Goal: Ask a question: Seek information or help from site administrators or community

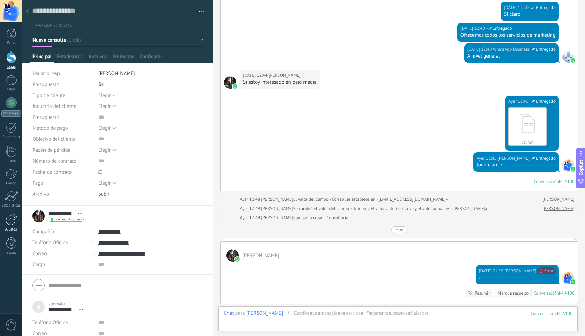
click at [11, 219] on div at bounding box center [11, 219] width 12 height 12
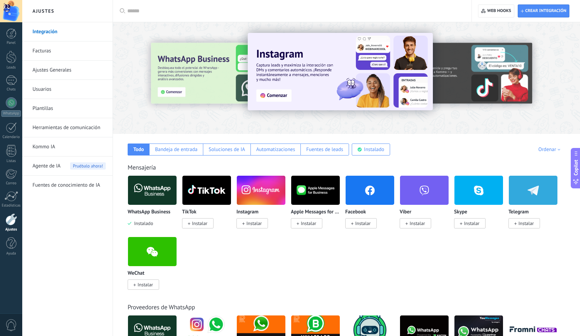
click at [151, 193] on img at bounding box center [152, 190] width 49 height 33
click at [156, 216] on div "WhatsApp Business Instalado" at bounding box center [152, 217] width 49 height 17
click at [144, 193] on img at bounding box center [152, 190] width 49 height 33
click at [147, 191] on img at bounding box center [152, 190] width 49 height 33
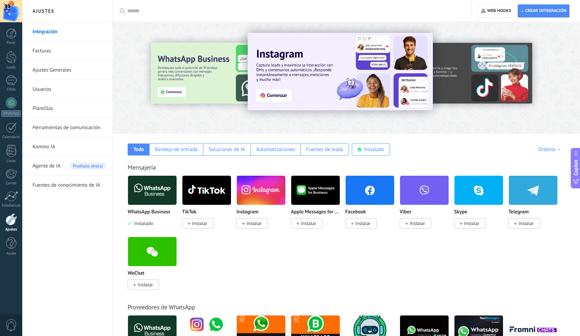
click at [147, 191] on img at bounding box center [152, 190] width 49 height 33
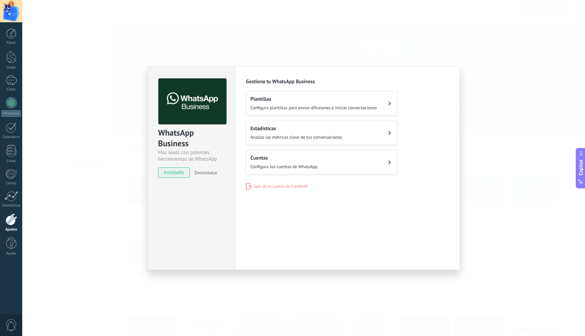
click at [310, 167] on span "Configura tus cuentas de WhatsApp" at bounding box center [284, 167] width 67 height 6
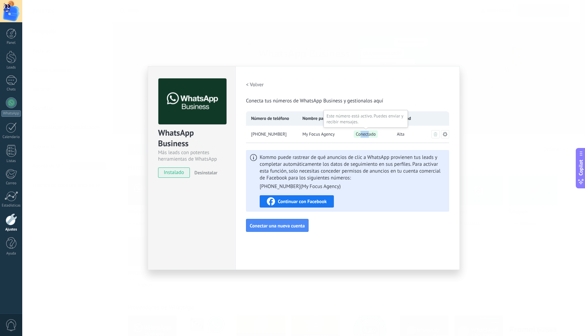
drag, startPoint x: 369, startPoint y: 133, endPoint x: 360, endPoint y: 134, distance: 8.6
click at [360, 134] on span "Conectado" at bounding box center [366, 133] width 24 height 7
click at [367, 140] on div "Conectado" at bounding box center [370, 134] width 43 height 17
click at [399, 132] on span "Alta" at bounding box center [401, 134] width 8 height 7
drag, startPoint x: 401, startPoint y: 134, endPoint x: 408, endPoint y: 134, distance: 7.2
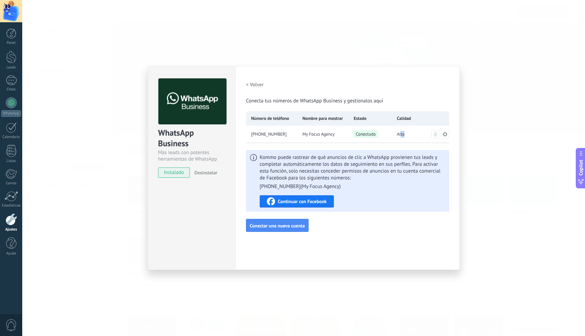
click at [408, 134] on div "Alta" at bounding box center [413, 134] width 43 height 17
click at [362, 135] on span "Conectado" at bounding box center [366, 133] width 24 height 7
click at [380, 99] on span "Conecta tus números de WhatsApp Business y gestionalos aquí" at bounding box center [314, 101] width 137 height 7
drag, startPoint x: 398, startPoint y: 134, endPoint x: 407, endPoint y: 134, distance: 9.2
click at [407, 134] on div "Alta" at bounding box center [413, 134] width 43 height 17
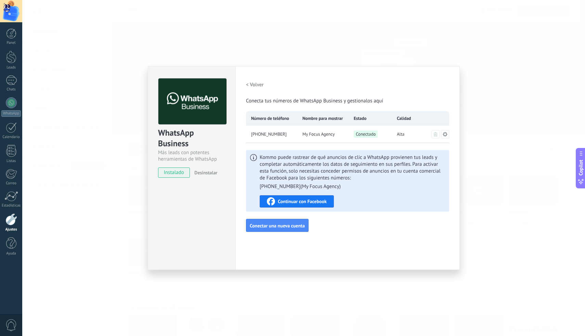
click at [408, 137] on div "Alta" at bounding box center [413, 134] width 43 height 17
drag, startPoint x: 398, startPoint y: 132, endPoint x: 407, endPoint y: 132, distance: 9.2
click at [407, 132] on div "Alta" at bounding box center [413, 134] width 43 height 17
click at [397, 138] on div "Alta" at bounding box center [413, 134] width 43 height 17
drag, startPoint x: 397, startPoint y: 134, endPoint x: 407, endPoint y: 134, distance: 9.2
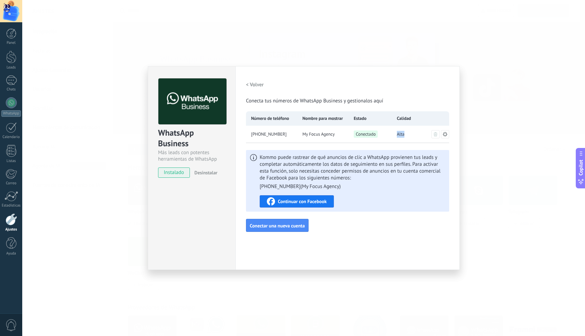
click at [407, 134] on div "Alta" at bounding box center [413, 134] width 43 height 17
click at [392, 145] on div "< Volver Conecta tus números de WhatsApp Business y gestionalos aquí Número de …" at bounding box center [347, 154] width 203 height 153
click at [534, 182] on div "WhatsApp Business Más leads con potentes herramientas de WhatsApp instalado Des…" at bounding box center [303, 168] width 563 height 336
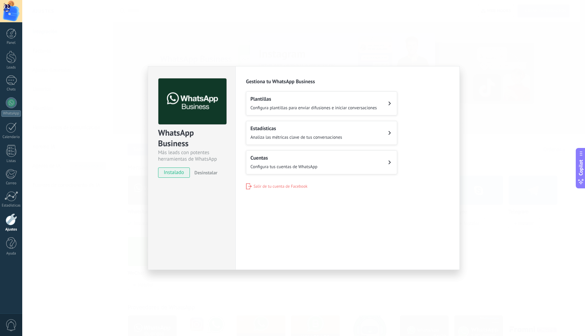
click at [508, 174] on div "WhatsApp Business Más leads con potentes herramientas de WhatsApp instalado Des…" at bounding box center [303, 168] width 563 height 336
click at [355, 138] on button "Estadísticas Analiza las métricas clave de tus conversaciones" at bounding box center [321, 133] width 151 height 24
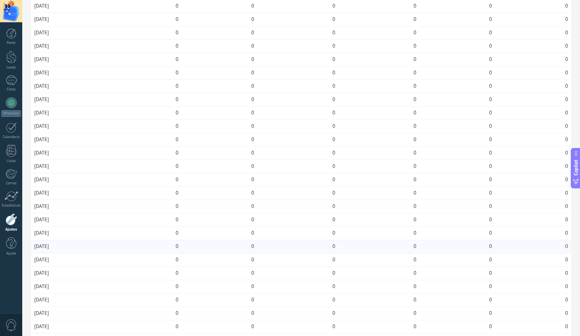
scroll to position [46, 0]
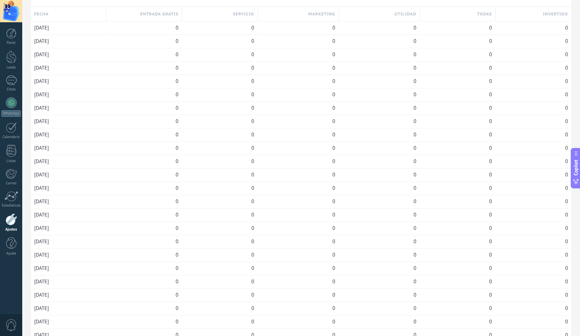
click at [12, 221] on div at bounding box center [11, 219] width 12 height 12
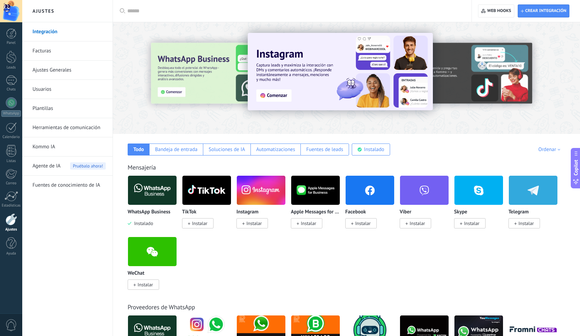
click at [155, 198] on img at bounding box center [152, 190] width 49 height 33
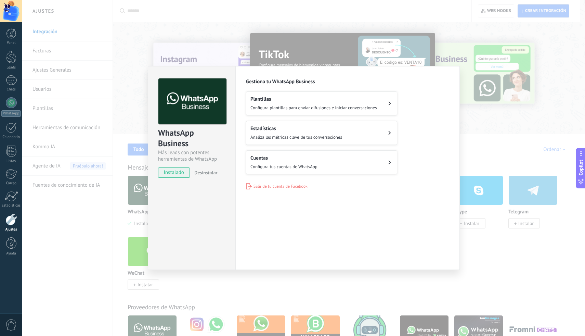
click at [380, 108] on button "Plantillas Configura plantillas para enviar difusiones e iniciar conversaciones" at bounding box center [321, 103] width 151 height 24
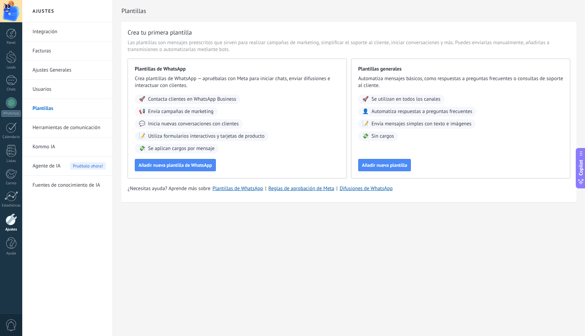
drag, startPoint x: 232, startPoint y: 111, endPoint x: 128, endPoint y: 114, distance: 104.1
click at [128, 114] on div "Plantillas de WhatsApp Crea plantillas de WhatsApp — apruébalas con Meta para i…" at bounding box center [237, 119] width 219 height 120
click at [180, 110] on span "Envía campañas de marketing" at bounding box center [180, 111] width 65 height 7
click at [196, 124] on span "Inicia nuevas conversaciones con clientes" at bounding box center [193, 123] width 91 height 7
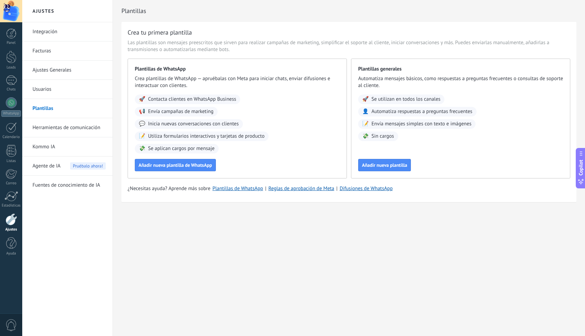
click at [257, 122] on div "🚀 Contacta clientes en WhatsApp Business 📢 Envía campañas de marketing 💬 Inicia…" at bounding box center [237, 123] width 205 height 59
click at [421, 113] on span "Automatiza respuestas a preguntas frecuentes" at bounding box center [422, 111] width 101 height 7
click at [404, 151] on div "Plantillas generales Automatiza mensajes básicos, como respuestas a preguntas f…" at bounding box center [460, 119] width 219 height 120
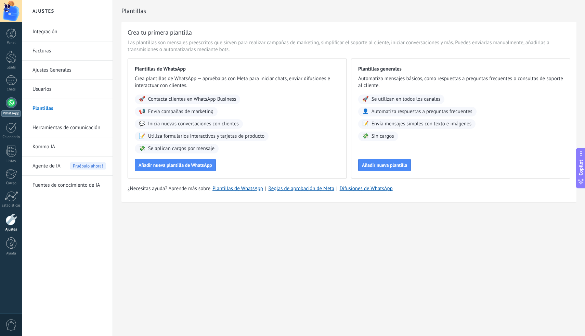
click at [14, 109] on link "WhatsApp" at bounding box center [11, 107] width 22 height 20
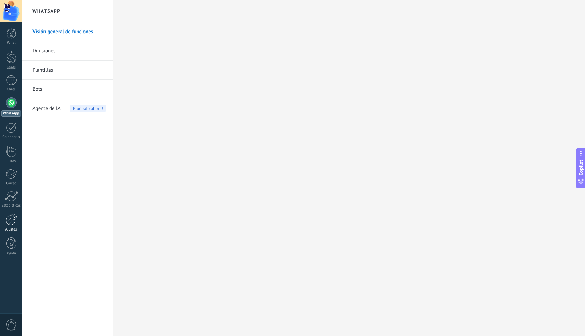
click at [10, 226] on link "Ajustes" at bounding box center [11, 222] width 22 height 18
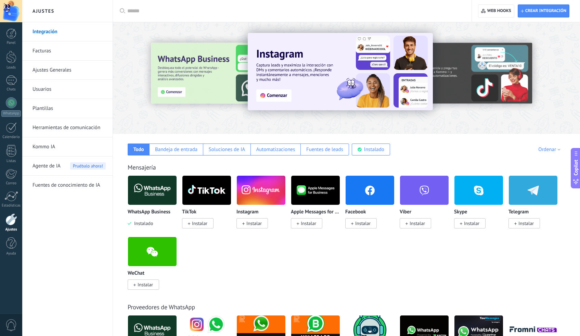
click at [148, 201] on img at bounding box center [152, 190] width 49 height 33
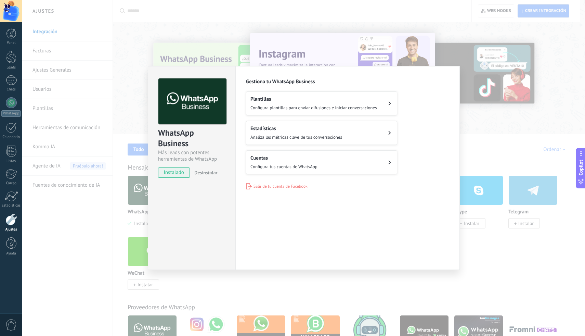
click at [364, 168] on button "Cuentas Configura tus cuentas de WhatsApp" at bounding box center [321, 162] width 151 height 24
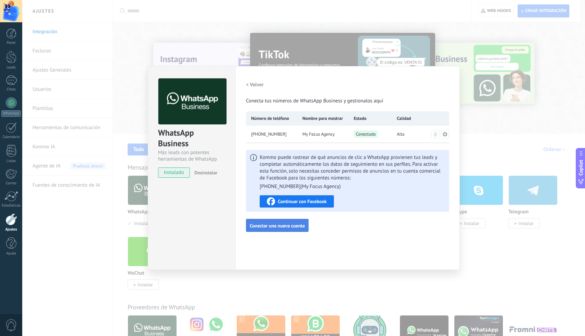
click at [288, 229] on button "Conectar una nueva cuenta" at bounding box center [277, 225] width 63 height 13
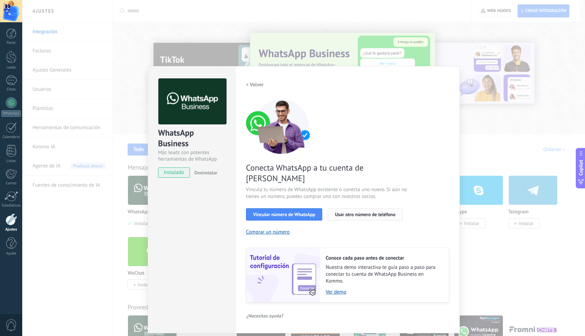
click at [389, 208] on button "Usar otro número de teléfono" at bounding box center [365, 214] width 75 height 12
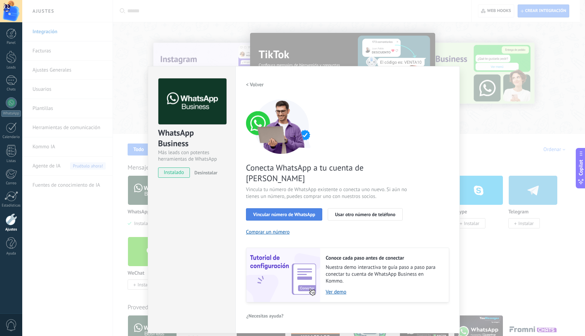
click at [301, 212] on span "Vincular número de WhatsApp" at bounding box center [284, 214] width 62 height 5
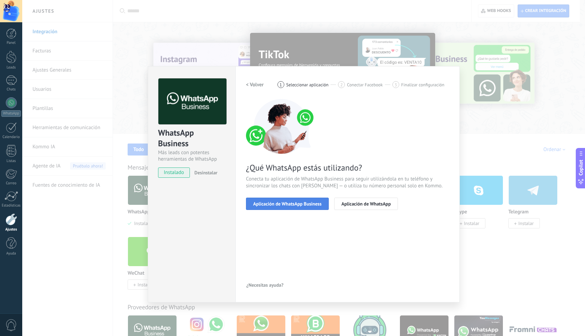
click at [306, 204] on span "Aplicación de WhatsApp Business" at bounding box center [287, 203] width 68 height 5
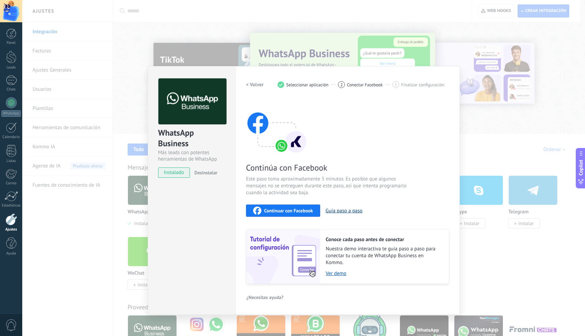
click at [350, 211] on button "Guía paso a paso" at bounding box center [344, 210] width 37 height 7
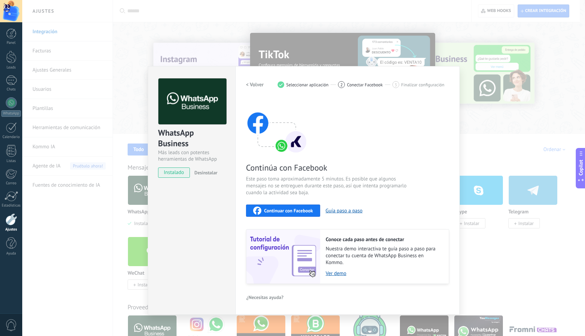
click at [295, 84] on span "Seleccionar aplicación" at bounding box center [308, 84] width 42 height 5
click at [285, 85] on div "1 Seleccionar aplicación" at bounding box center [308, 84] width 61 height 7
click at [278, 82] on div "1" at bounding box center [281, 84] width 7 height 7
click at [257, 86] on h2 "< Volver" at bounding box center [255, 84] width 18 height 7
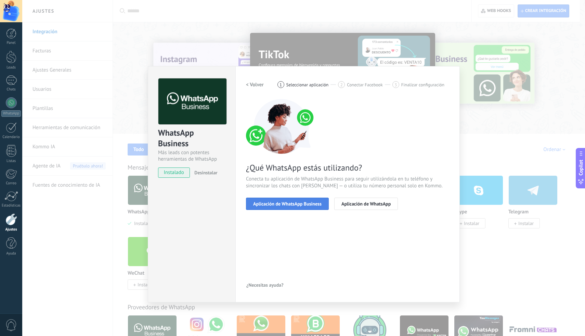
click at [293, 205] on span "Aplicación de WhatsApp Business" at bounding box center [287, 203] width 68 height 5
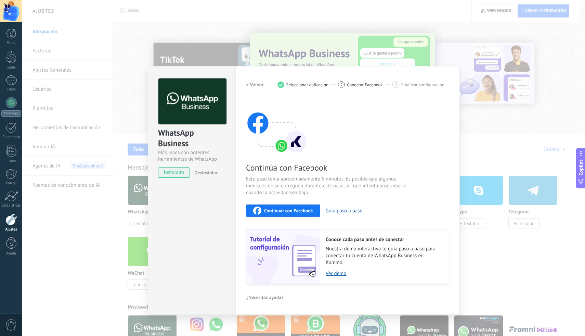
click at [348, 84] on span "Conectar Facebook" at bounding box center [365, 84] width 36 height 5
click at [515, 245] on div "WhatsApp Business Más leads con potentes herramientas de WhatsApp instalado Des…" at bounding box center [303, 168] width 563 height 336
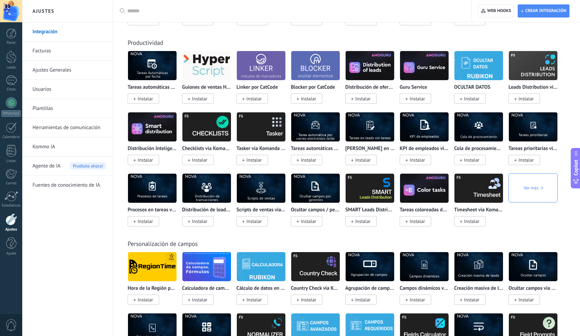
scroll to position [2249, 0]
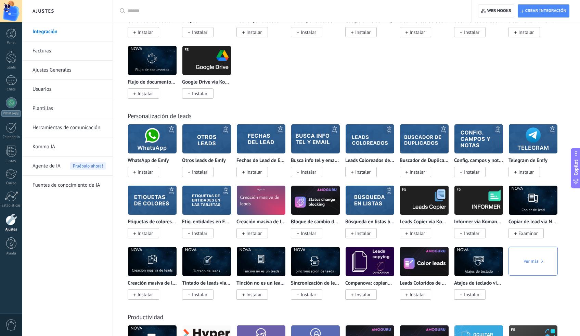
drag, startPoint x: 585, startPoint y: 215, endPoint x: 584, endPoint y: 242, distance: 27.7
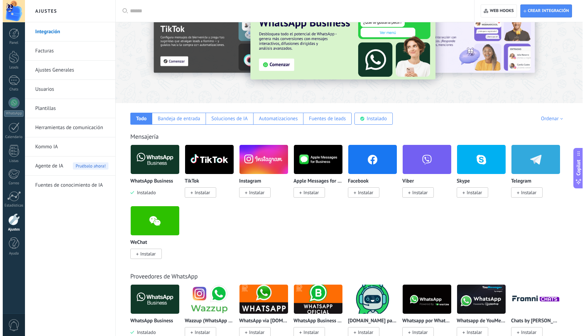
scroll to position [0, 0]
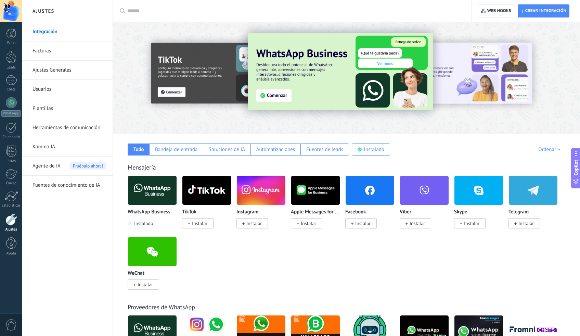
drag, startPoint x: 585, startPoint y: 251, endPoint x: 569, endPoint y: -14, distance: 265.8
click at [569, 0] on html ".abecls-1,.abecls-2{fill-rule:evenodd}.abecls-2{fill:#fff} .abhcls-1{fill:none}…" at bounding box center [290, 168] width 580 height 336
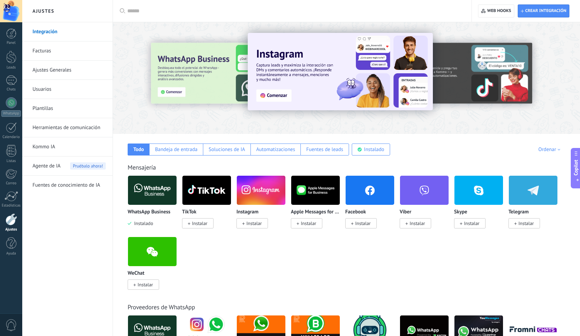
click at [549, 147] on div "Ordenar" at bounding box center [550, 149] width 24 height 7
click at [462, 156] on div "Mensajería WhatsApp Business Instalado TikTok Instalar Instagram Instalar Apple…" at bounding box center [347, 220] width 454 height 140
click at [166, 15] on div at bounding box center [294, 11] width 335 height 22
click at [166, 13] on input "text" at bounding box center [294, 11] width 335 height 7
type input "***"
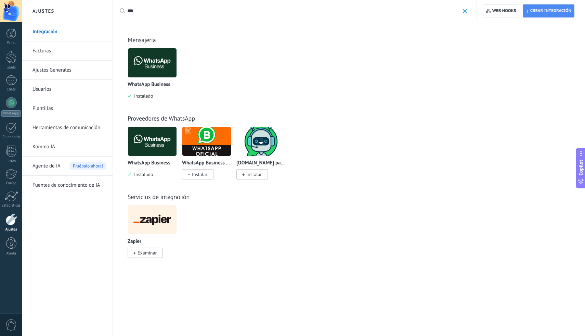
click at [223, 151] on img at bounding box center [206, 141] width 49 height 33
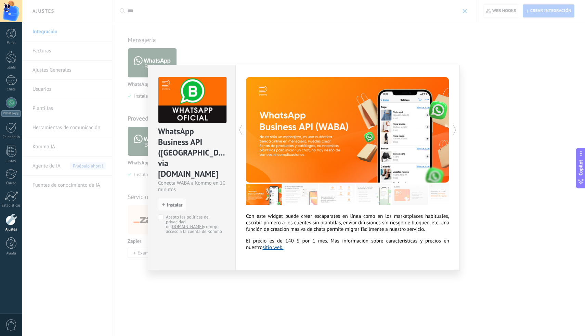
click at [193, 141] on div "WhatsApp Business API ([GEOGRAPHIC_DATA]) via [DOMAIN_NAME]" at bounding box center [191, 153] width 67 height 54
click at [198, 141] on div "WhatsApp Business API ([GEOGRAPHIC_DATA]) via [DOMAIN_NAME]" at bounding box center [191, 153] width 67 height 54
click at [456, 65] on div "Con este widget puede crear escaparates en línea como en los marketplaces habit…" at bounding box center [348, 168] width 225 height 206
click at [488, 59] on div "WhatsApp Business API ([GEOGRAPHIC_DATA]) via [DOMAIN_NAME] Conecta WABA a Komm…" at bounding box center [303, 168] width 563 height 336
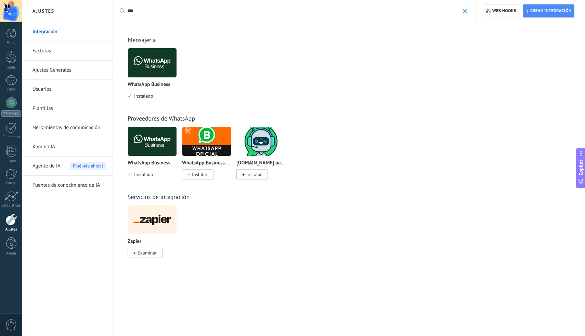
click at [341, 61] on div "WhatsApp Business Instalado TikTok Instalar Instagram Instalar Apple Messages f…" at bounding box center [353, 78] width 450 height 61
click at [154, 66] on img at bounding box center [152, 62] width 49 height 33
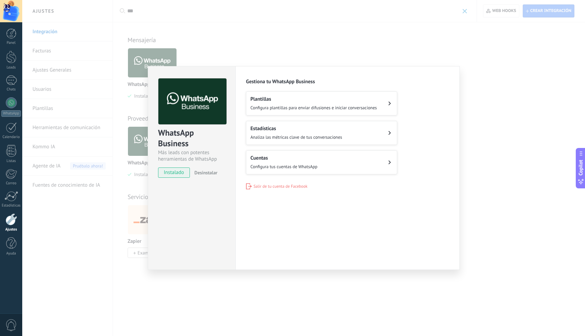
click at [305, 166] on span "Configura tus cuentas de WhatsApp" at bounding box center [284, 167] width 67 height 6
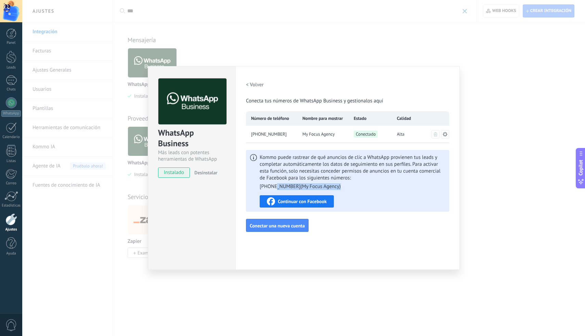
drag, startPoint x: 275, startPoint y: 187, endPoint x: 343, endPoint y: 188, distance: 68.8
click at [343, 188] on ul "[PHONE_NUMBER] ( My Focus Agency )" at bounding box center [353, 186] width 186 height 7
click at [444, 134] on icon at bounding box center [445, 133] width 5 height 5
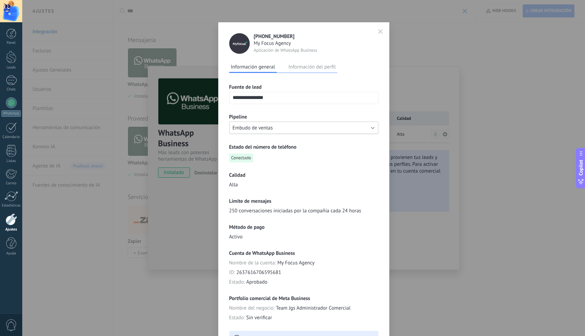
click at [274, 130] on button "Embudo de ventas" at bounding box center [303, 128] width 149 height 12
click at [274, 130] on span "Embudo de ventas" at bounding box center [300, 128] width 151 height 7
click at [339, 141] on div "**********" at bounding box center [303, 213] width 149 height 280
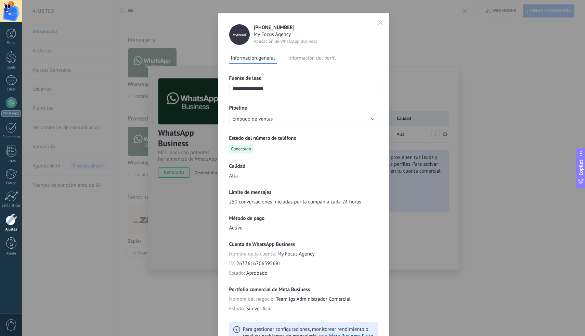
click at [269, 204] on span "250 conversaciones iniciadas por la compañía cada 24 horas" at bounding box center [295, 202] width 132 height 7
click at [317, 210] on div "**********" at bounding box center [303, 204] width 149 height 280
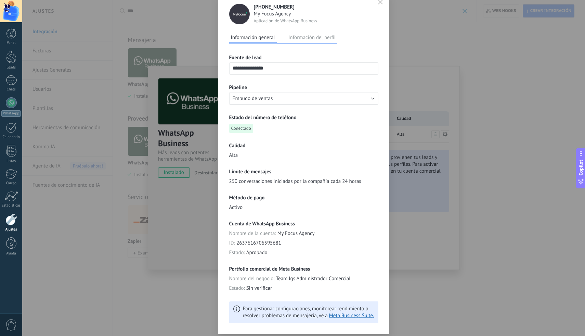
scroll to position [48, 0]
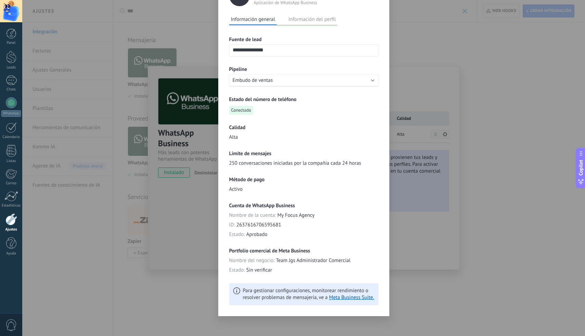
click at [252, 180] on h3 "Método de pago" at bounding box center [303, 179] width 149 height 7
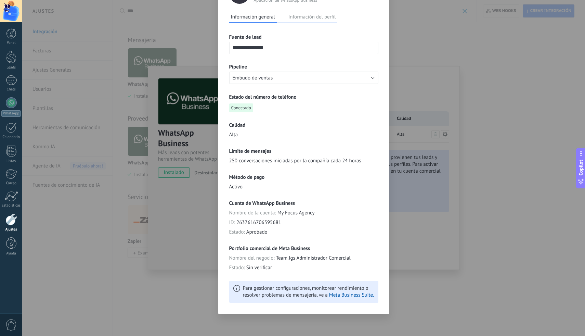
click at [264, 268] on span "Sin verificar" at bounding box center [259, 267] width 26 height 7
click at [439, 226] on div "**********" at bounding box center [303, 168] width 563 height 336
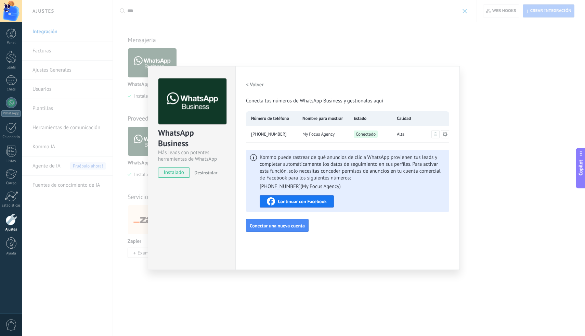
click at [583, 167] on span "Copilot" at bounding box center [581, 168] width 7 height 16
type textarea "***"
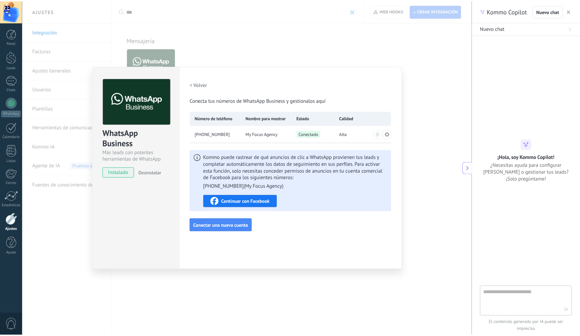
scroll to position [7, 0]
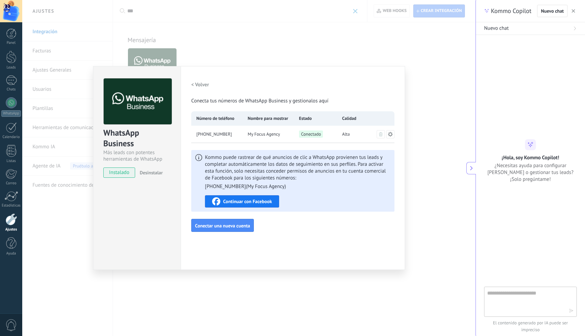
click at [530, 300] on textarea at bounding box center [525, 301] width 77 height 25
type textarea "*"
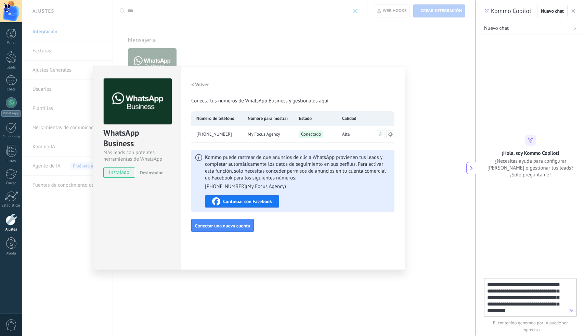
type textarea "**********"
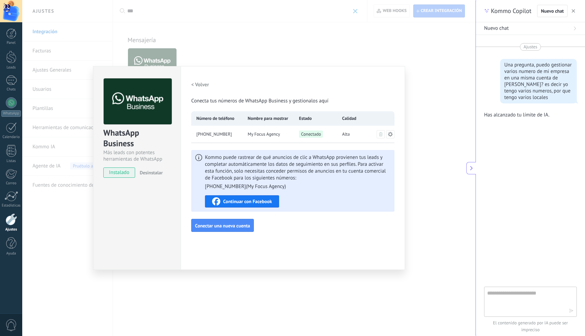
click at [542, 101] on div "Una pregunta, puedo gestionar varios numero de mi empresa en una misma cuenta d…" at bounding box center [539, 81] width 68 height 39
click at [541, 115] on p "Has alcanzado tu límite de IA." at bounding box center [516, 115] width 65 height 7
click at [537, 114] on p "Has alcanzado tu límite de IA." at bounding box center [516, 115] width 65 height 7
drag, startPoint x: 540, startPoint y: 99, endPoint x: 500, endPoint y: 54, distance: 59.4
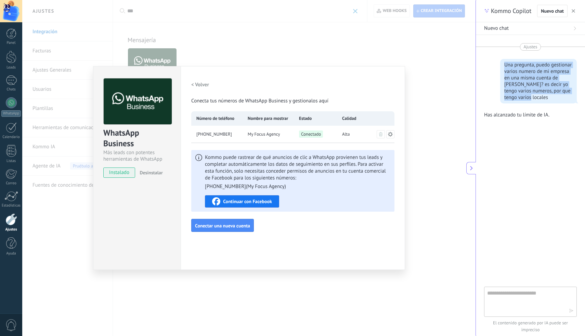
click at [500, 54] on div "Ajustes Una pregunta, puedo gestionar varios numero de mi empresa en una misma …" at bounding box center [530, 161] width 109 height 252
copy div "Una pregunta, puedo gestionar varios numero de mi empresa en una misma cuenta d…"
click at [556, 11] on span "Nuevo chat" at bounding box center [552, 11] width 23 height 5
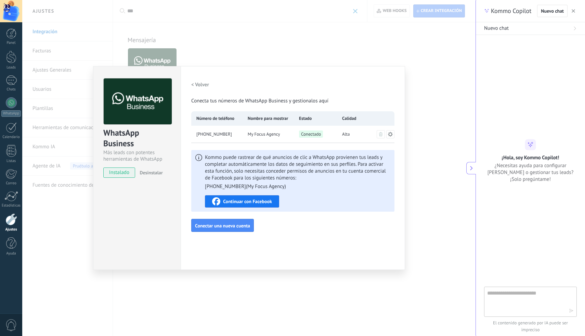
click at [516, 291] on textarea at bounding box center [525, 301] width 77 height 25
paste textarea "**********"
type textarea "**********"
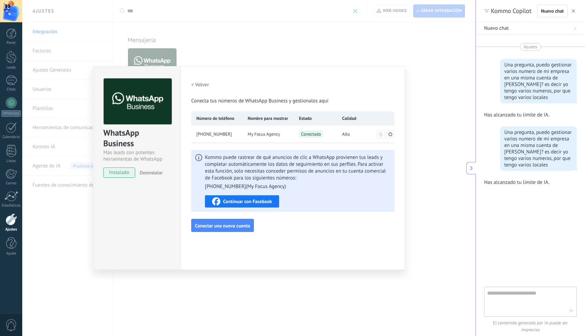
click at [571, 12] on button "button" at bounding box center [573, 11] width 7 height 8
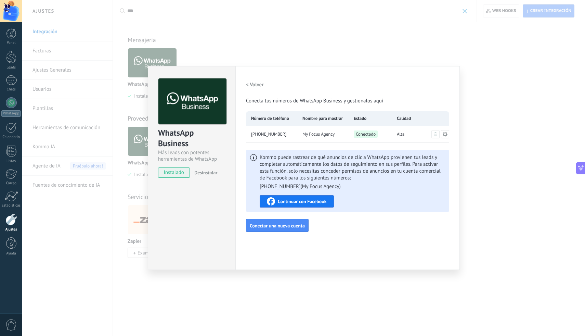
click at [538, 53] on div "WhatsApp Business Más leads con potentes herramientas de WhatsApp instalado Des…" at bounding box center [303, 168] width 563 height 336
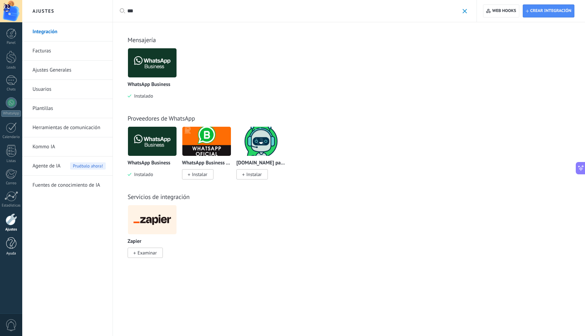
click at [9, 251] on link "Ayuda" at bounding box center [11, 246] width 22 height 18
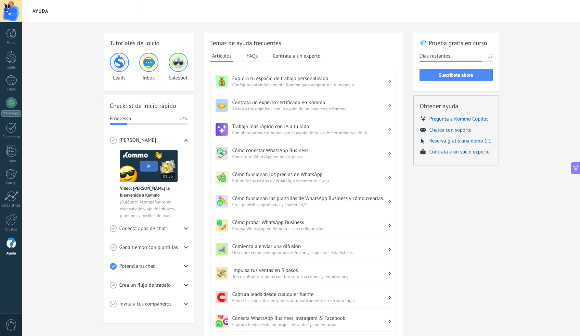
scroll to position [114, 0]
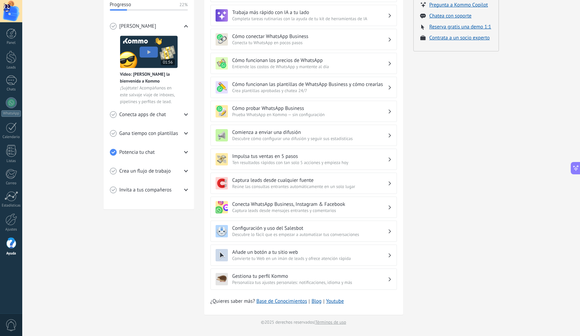
click at [153, 116] on span "Conecta apps de chat" at bounding box center [142, 114] width 47 height 7
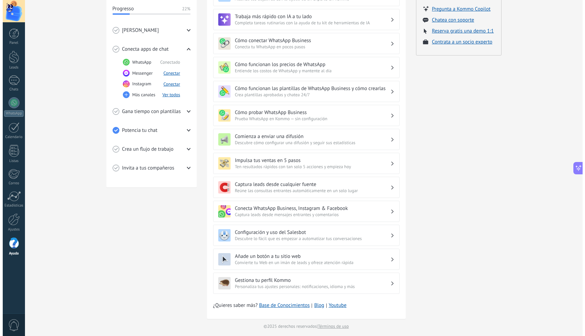
scroll to position [0, 0]
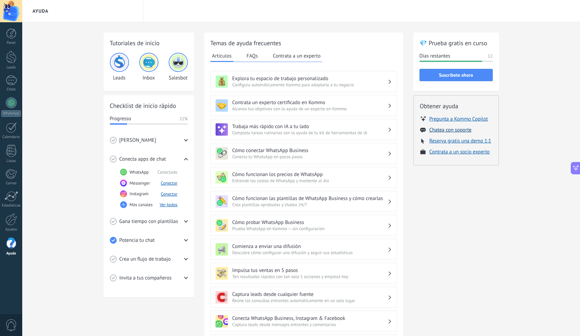
click at [458, 131] on button "Chatea con soporte" at bounding box center [451, 130] width 42 height 7
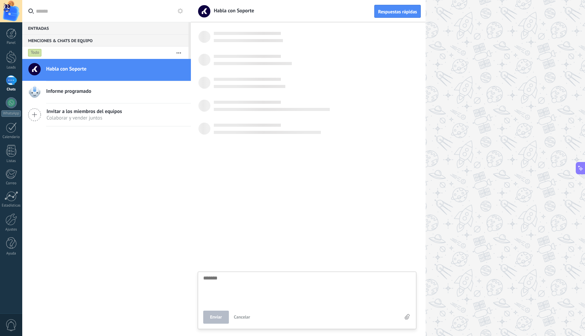
scroll to position [7, 0]
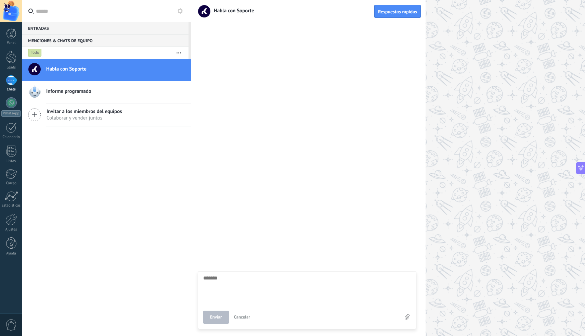
click at [240, 284] on textarea at bounding box center [307, 289] width 208 height 28
type textarea "**********"
click at [214, 326] on div "**********" at bounding box center [307, 300] width 219 height 58
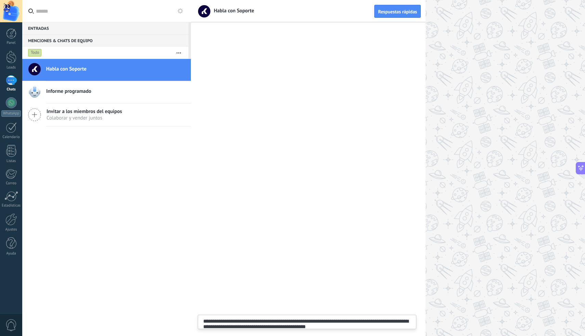
click at [218, 317] on div "**********" at bounding box center [307, 322] width 218 height 14
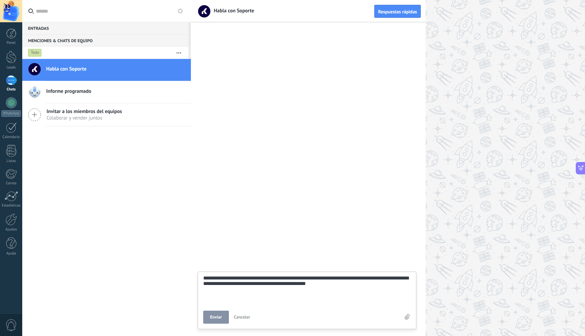
click at [223, 315] on button "Enviar" at bounding box center [216, 316] width 26 height 13
type textarea "*******"
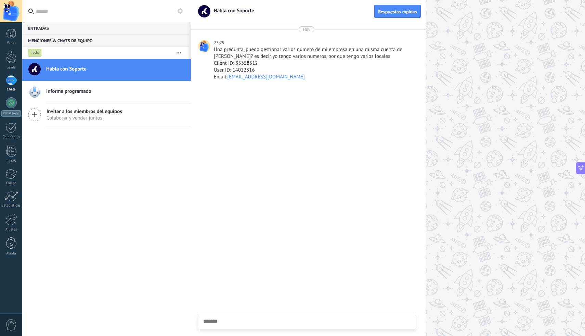
scroll to position [7, 0]
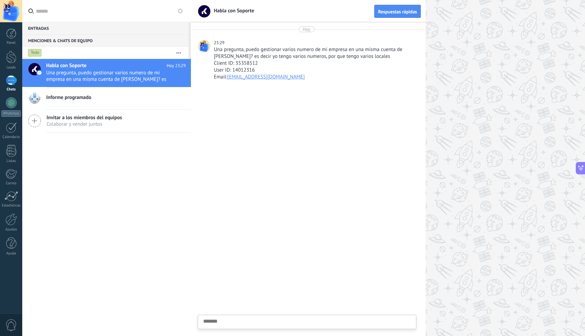
click at [78, 98] on span "Informe programado" at bounding box center [68, 97] width 45 height 7
type textarea "*******"
